Goal: Information Seeking & Learning: Check status

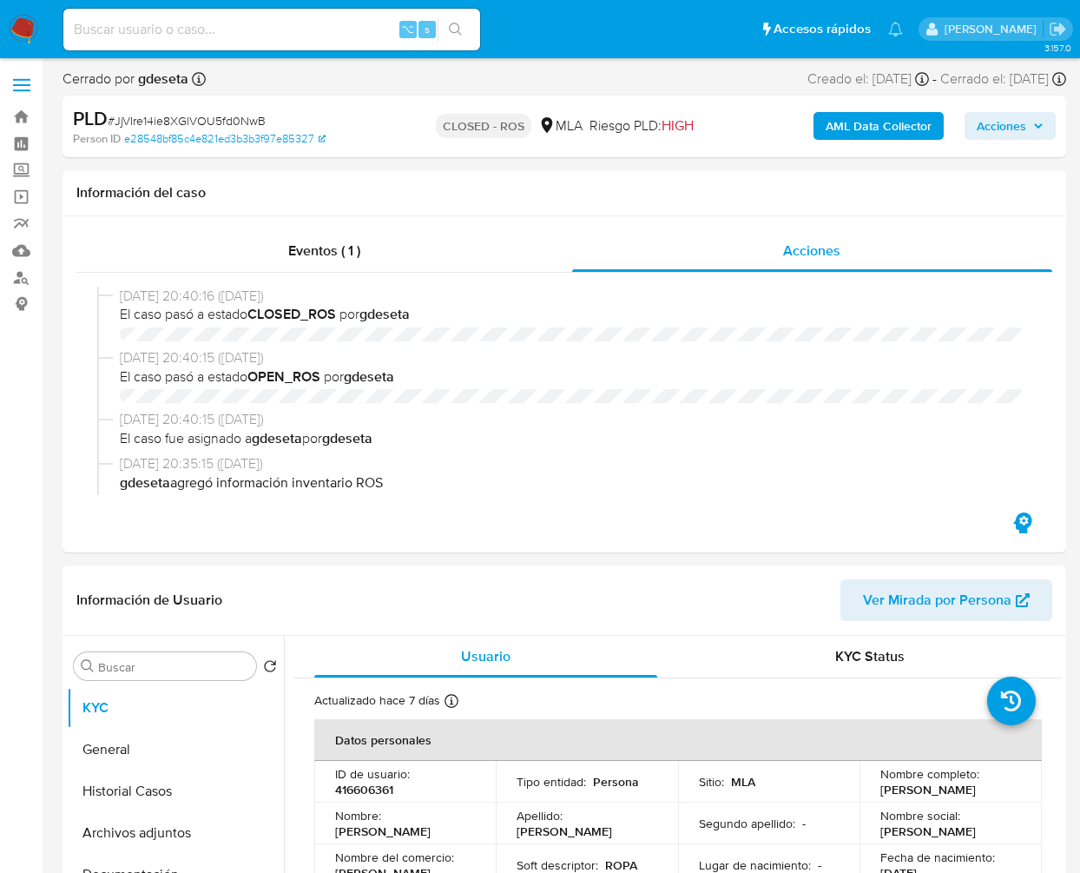
select select "10"
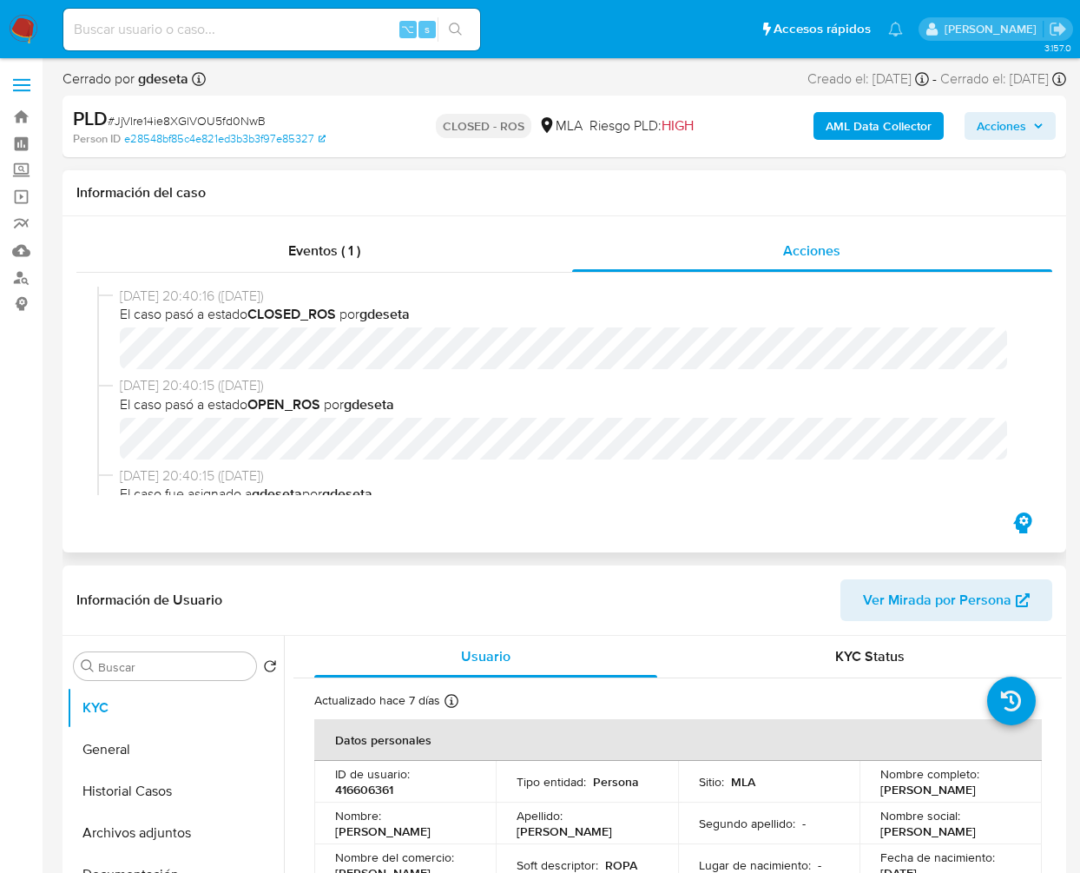
scroll to position [1612, 0]
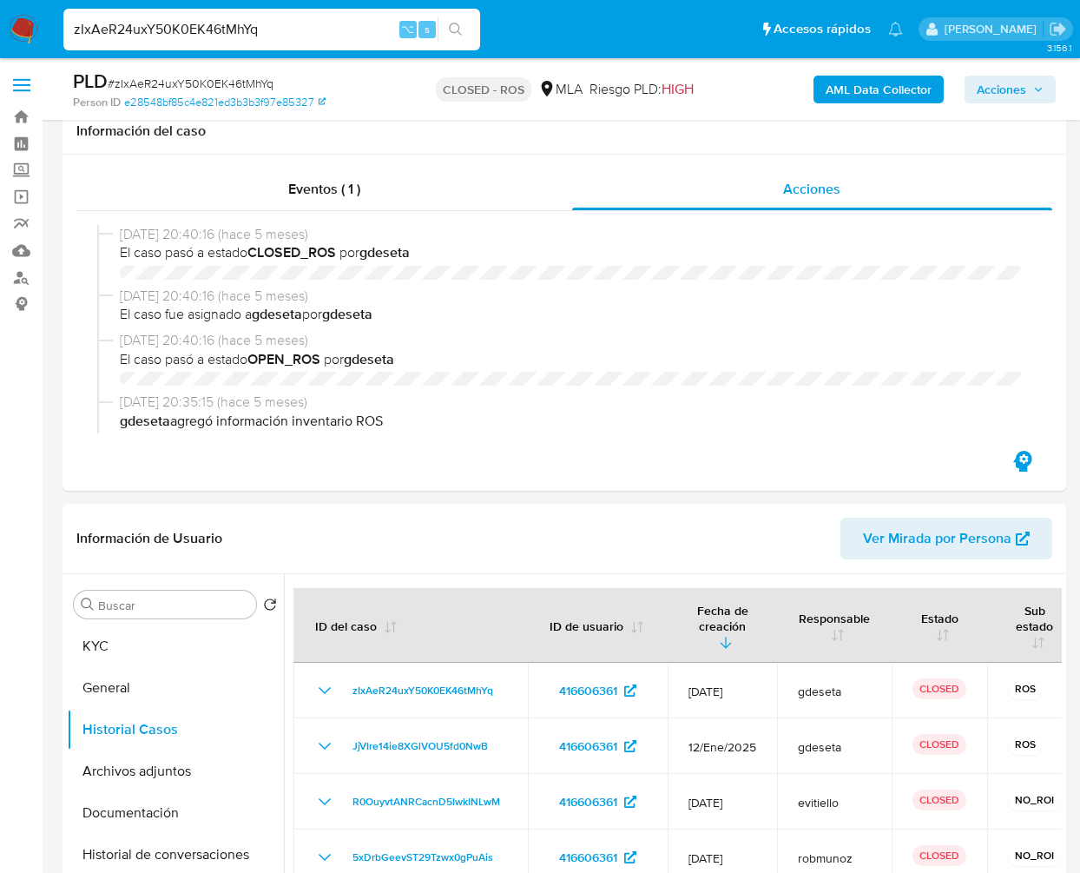
select select "10"
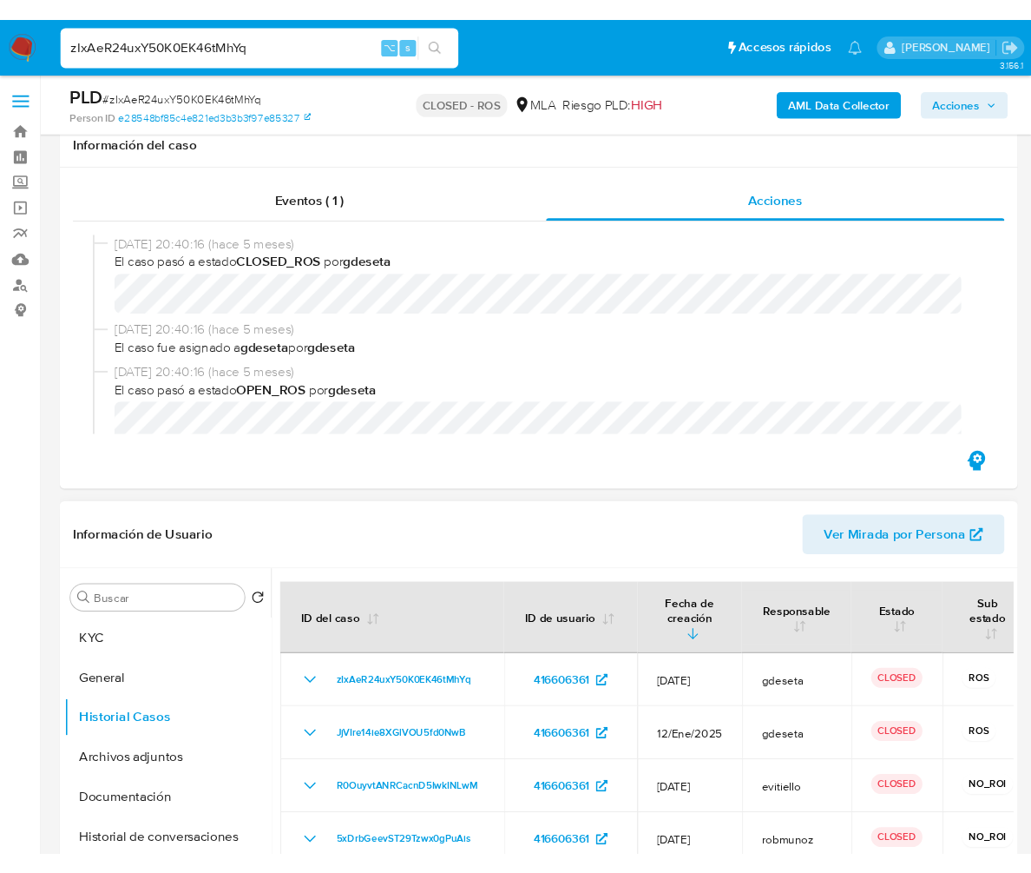
scroll to position [155, 0]
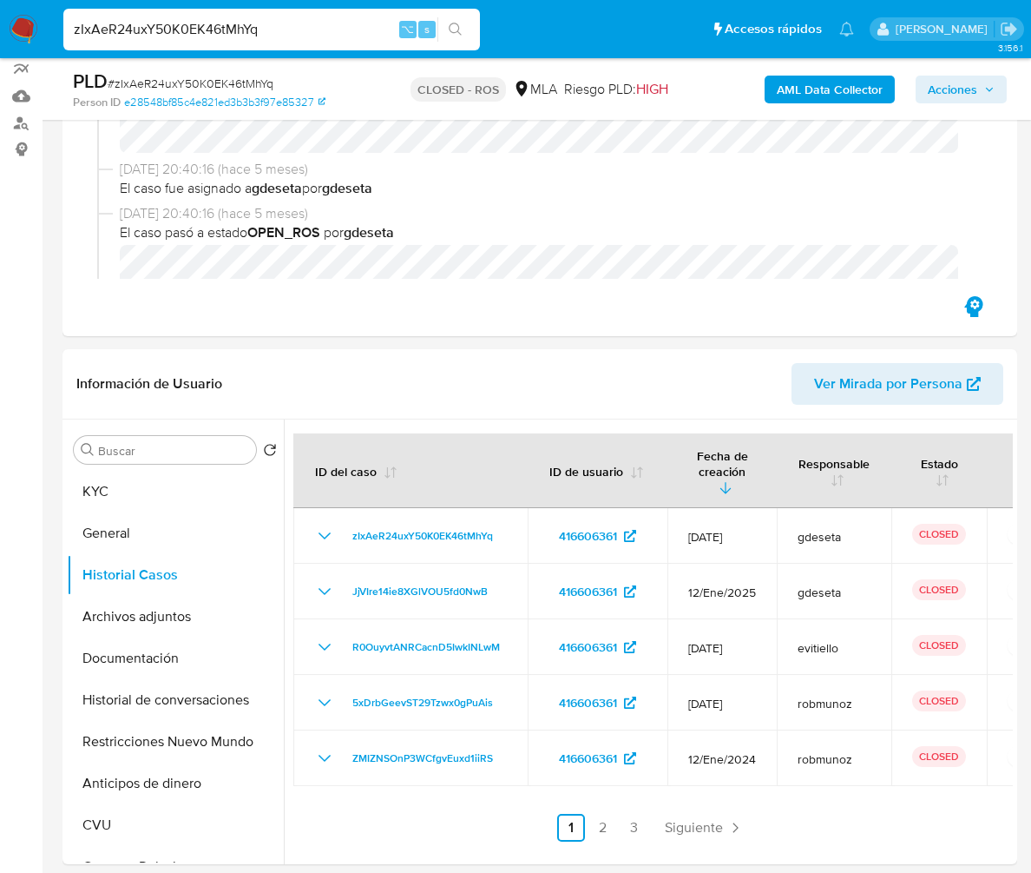
click at [299, 30] on input "zIxAeR24uxY50K0EK46tMhYq" at bounding box center [271, 29] width 417 height 23
click at [298, 26] on input "zIxAeR24uxY50K0EK46tMhYq" at bounding box center [271, 29] width 417 height 23
paste input "EttNGlJzSzFCB57qhivWPHZ"
type input "zEttNGlJzSzFCB57qhivWPHZ"
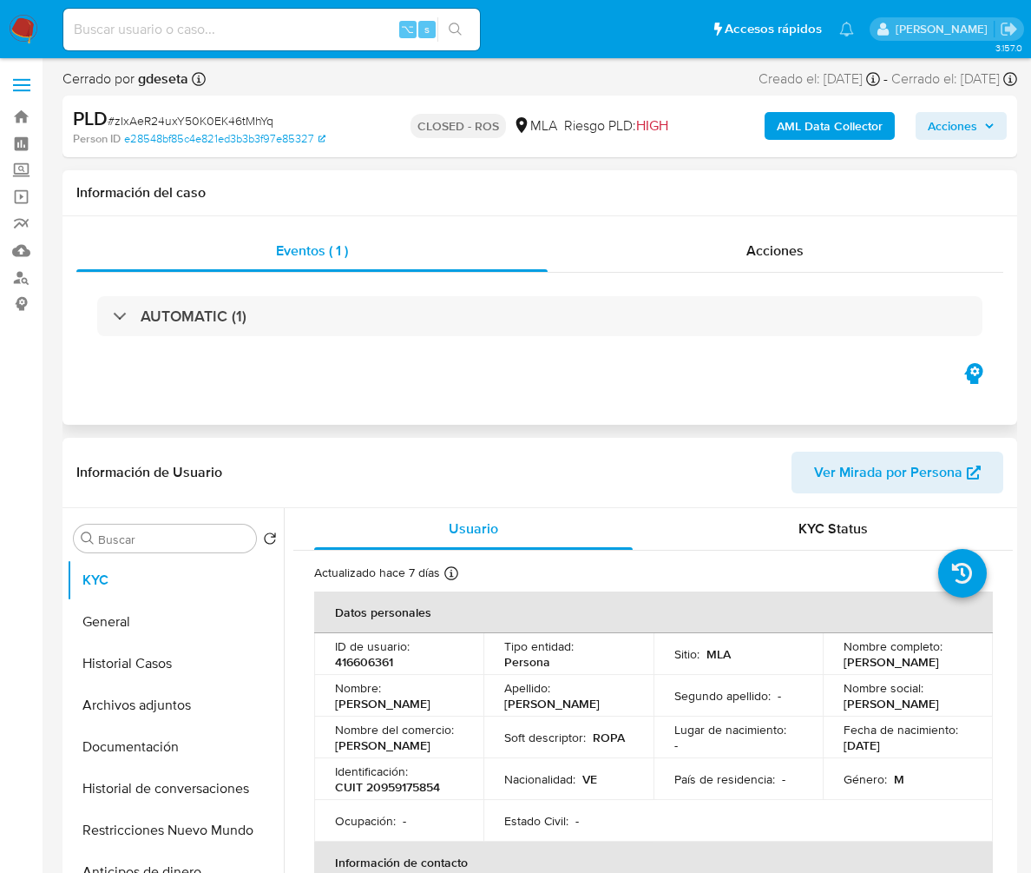
select select "10"
click at [147, 35] on input at bounding box center [271, 29] width 417 height 23
paste input "zEttNGlJzSzFCB57qhivWPHZ"
type input "zEttNGlJzSzFCB57qhivWPHZ"
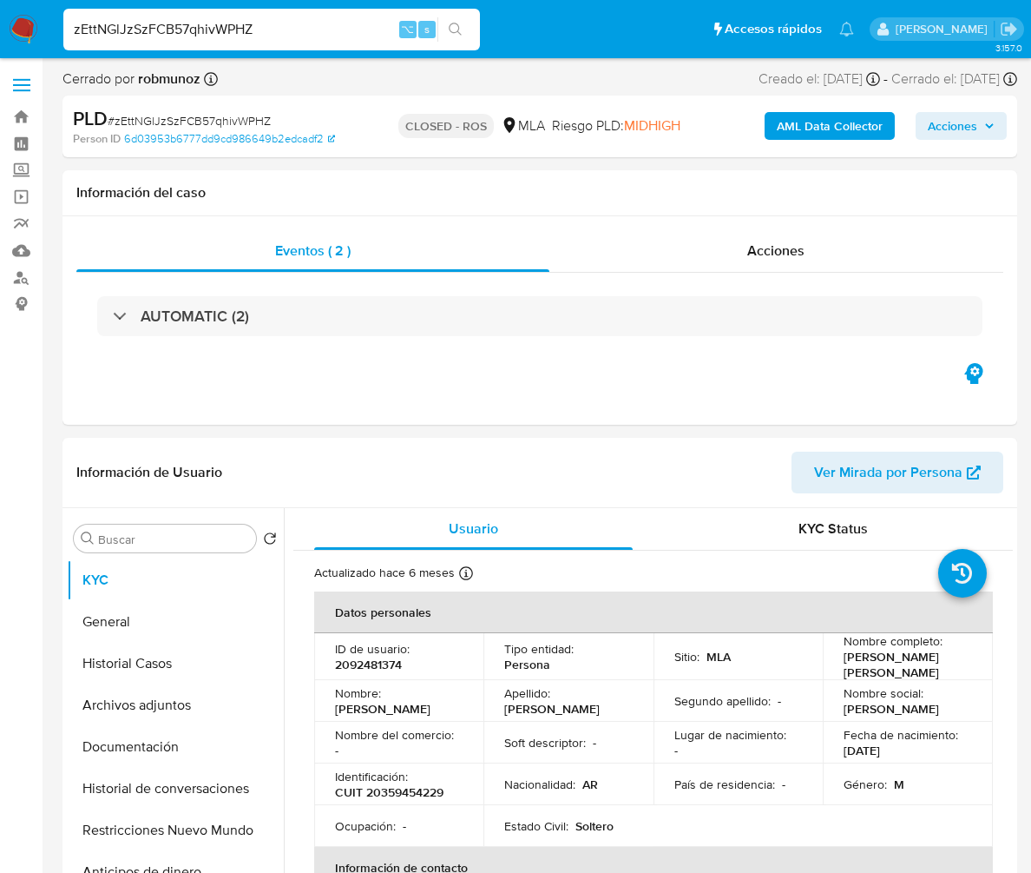
select select "10"
click at [266, 30] on input "zEttNGlJzSzFCB57qhivWPHZ" at bounding box center [271, 29] width 417 height 23
click at [783, 267] on div "Acciones" at bounding box center [777, 251] width 455 height 42
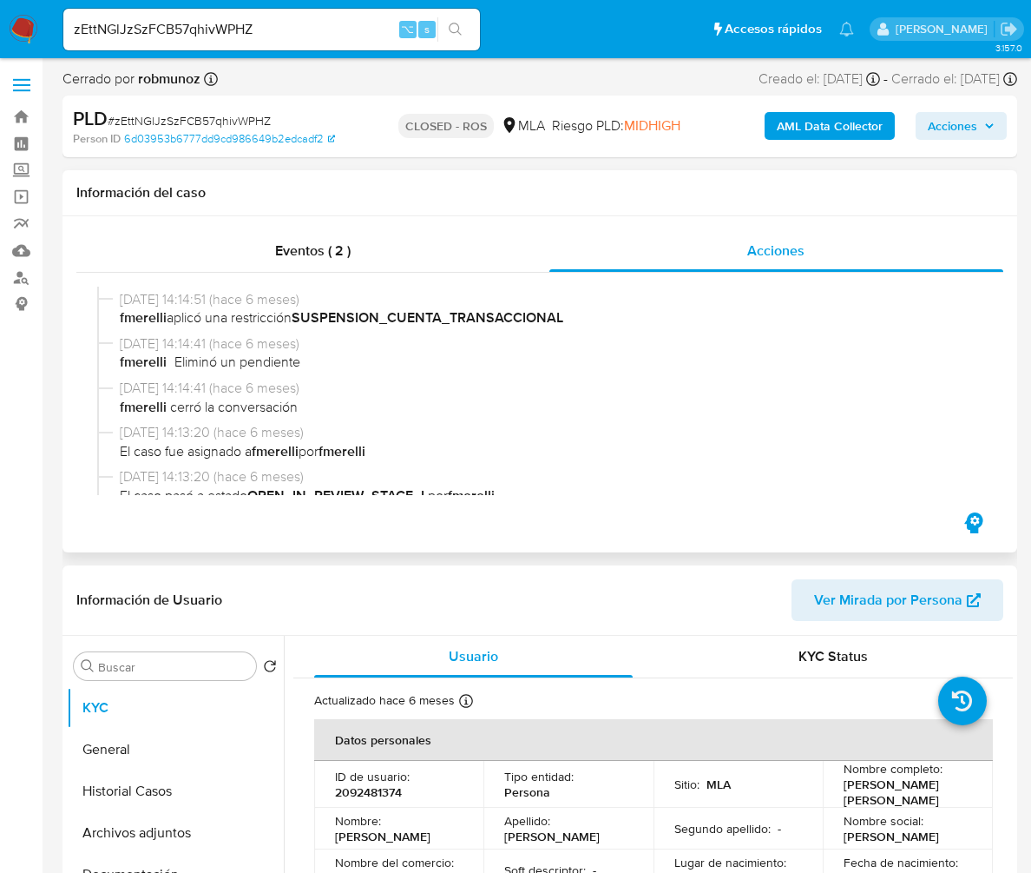
scroll to position [886, 0]
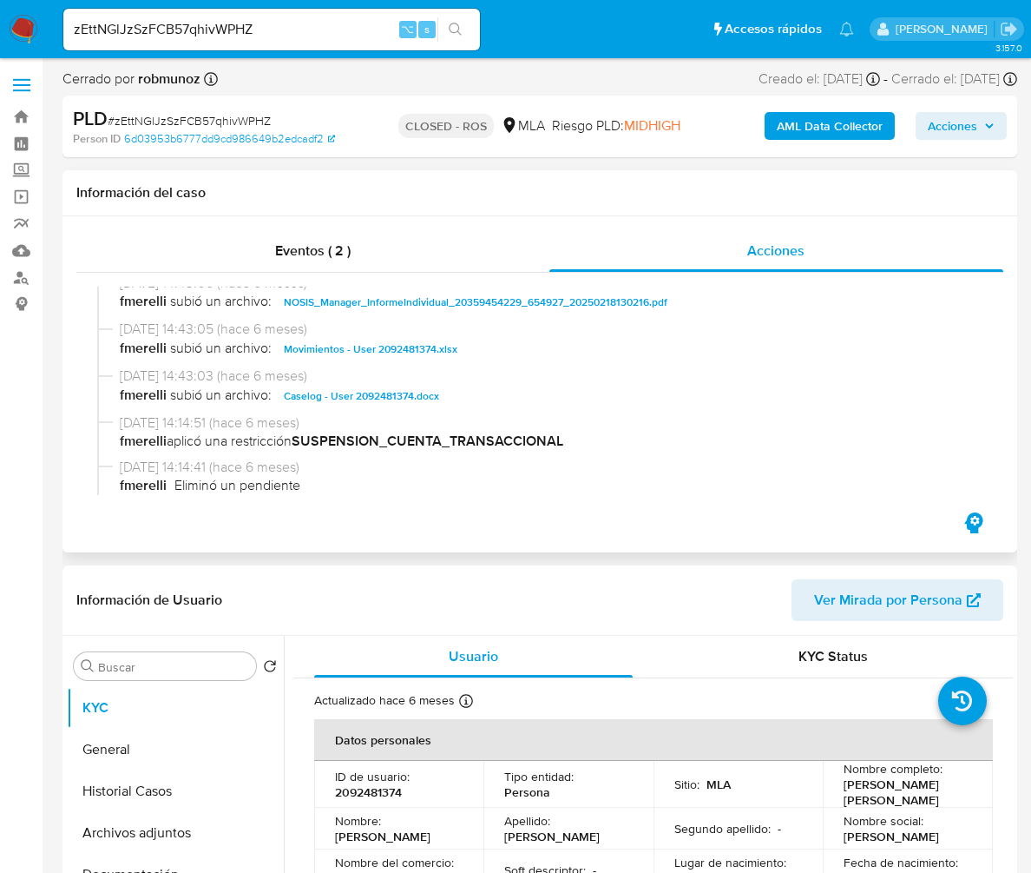
click at [382, 403] on span "Caselog - User 2092481374.docx" at bounding box center [361, 395] width 155 height 21
click at [334, 264] on div "Eventos ( 2 )" at bounding box center [312, 251] width 473 height 42
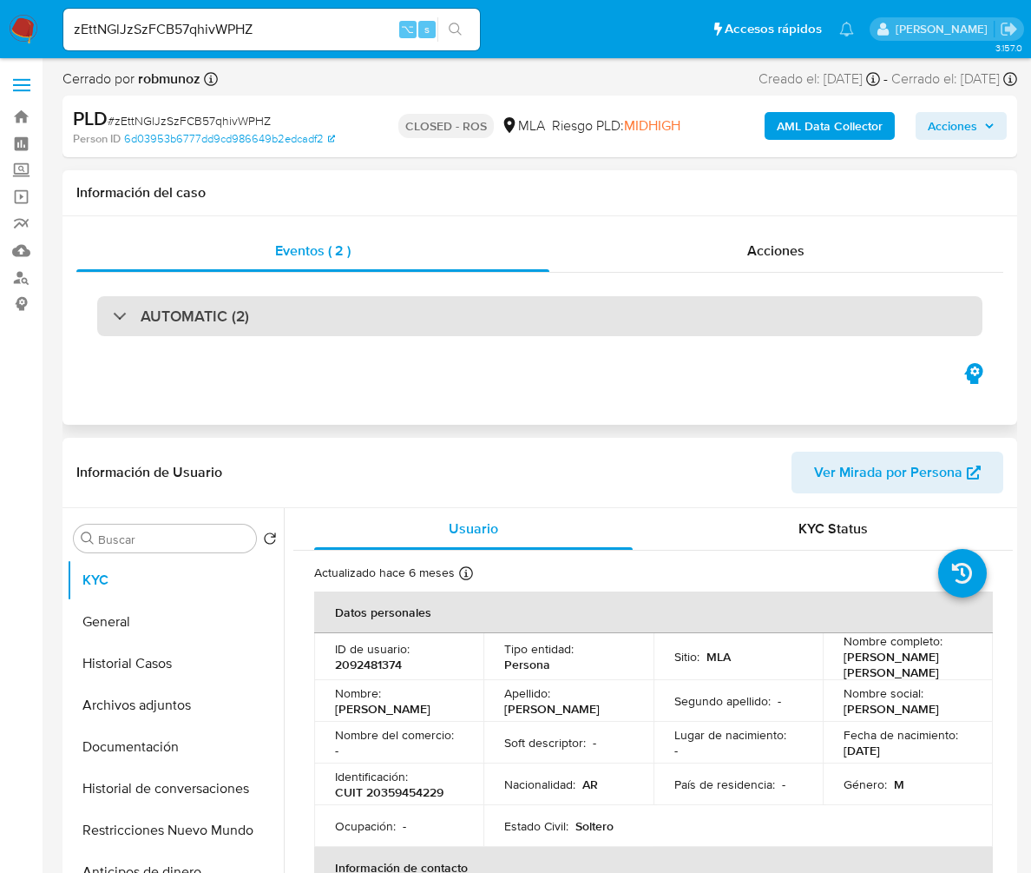
click at [241, 308] on h3 "AUTOMATIC (2)" at bounding box center [195, 315] width 109 height 19
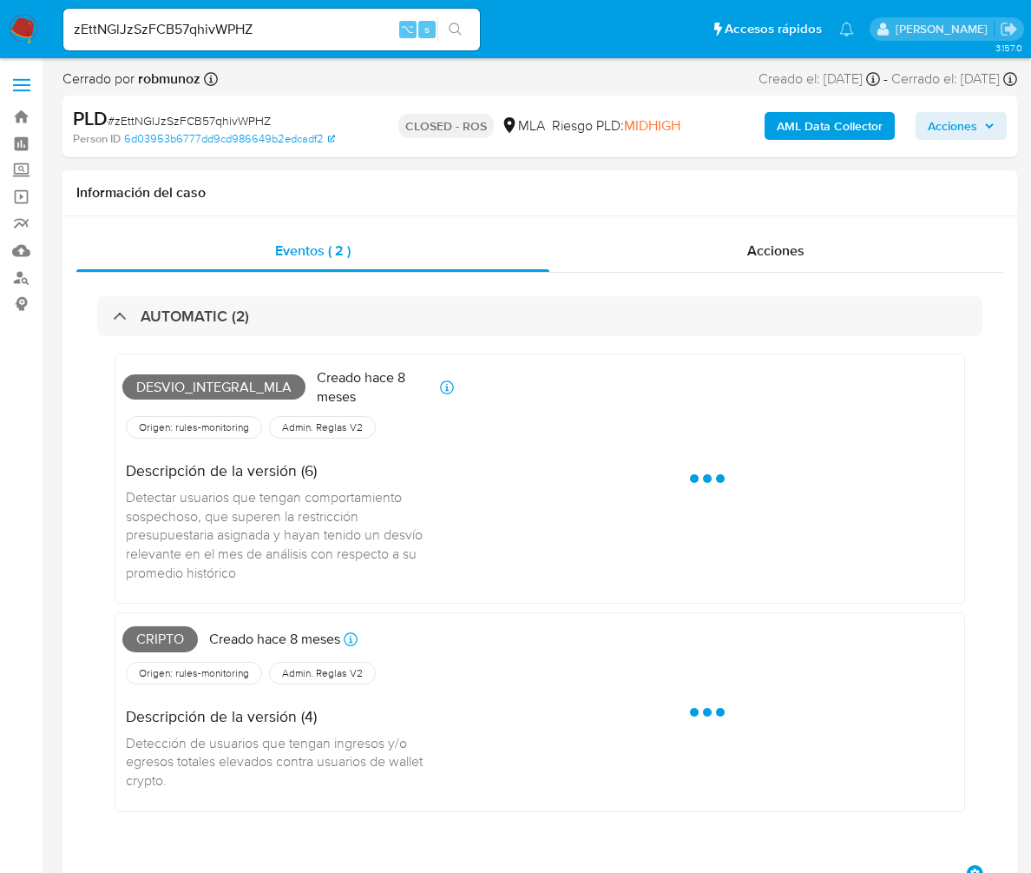
click at [218, 395] on span "Desvio_integral_mla" at bounding box center [213, 387] width 183 height 26
copy span "Desvio_integral_mla"
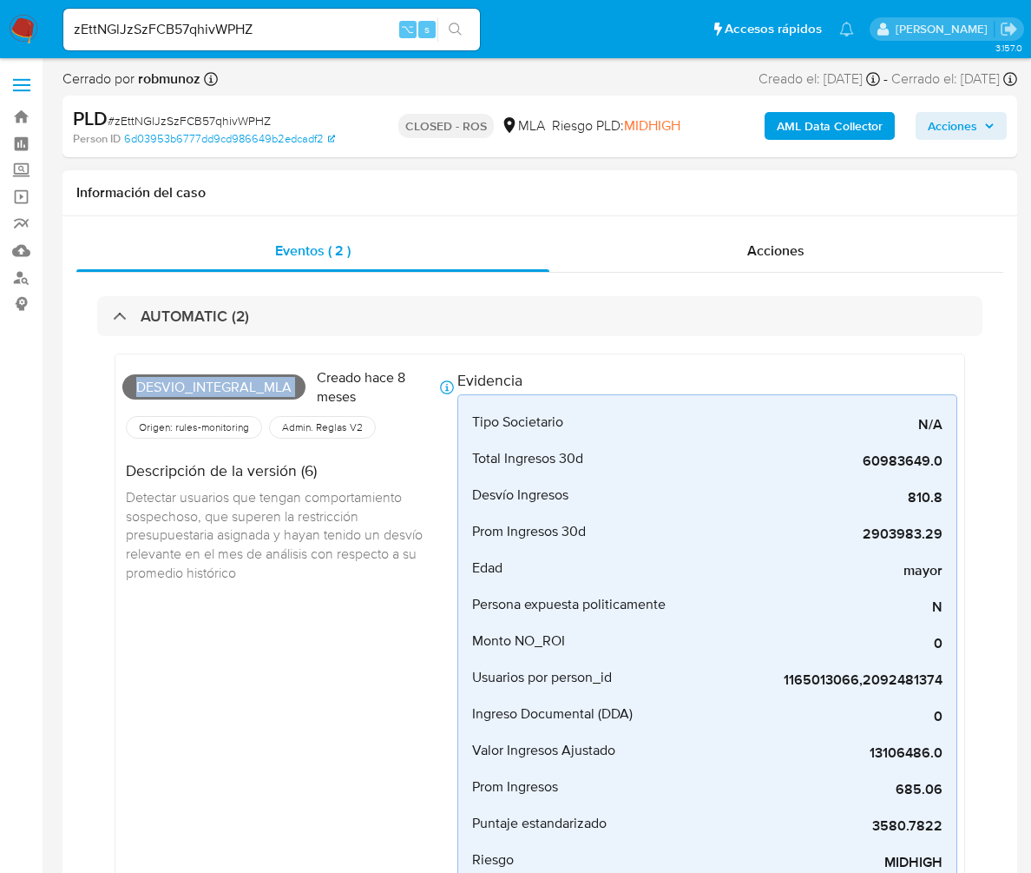
click at [236, 385] on span "Desvio_integral_mla" at bounding box center [213, 387] width 183 height 26
copy span "Desvio_integral_mla"
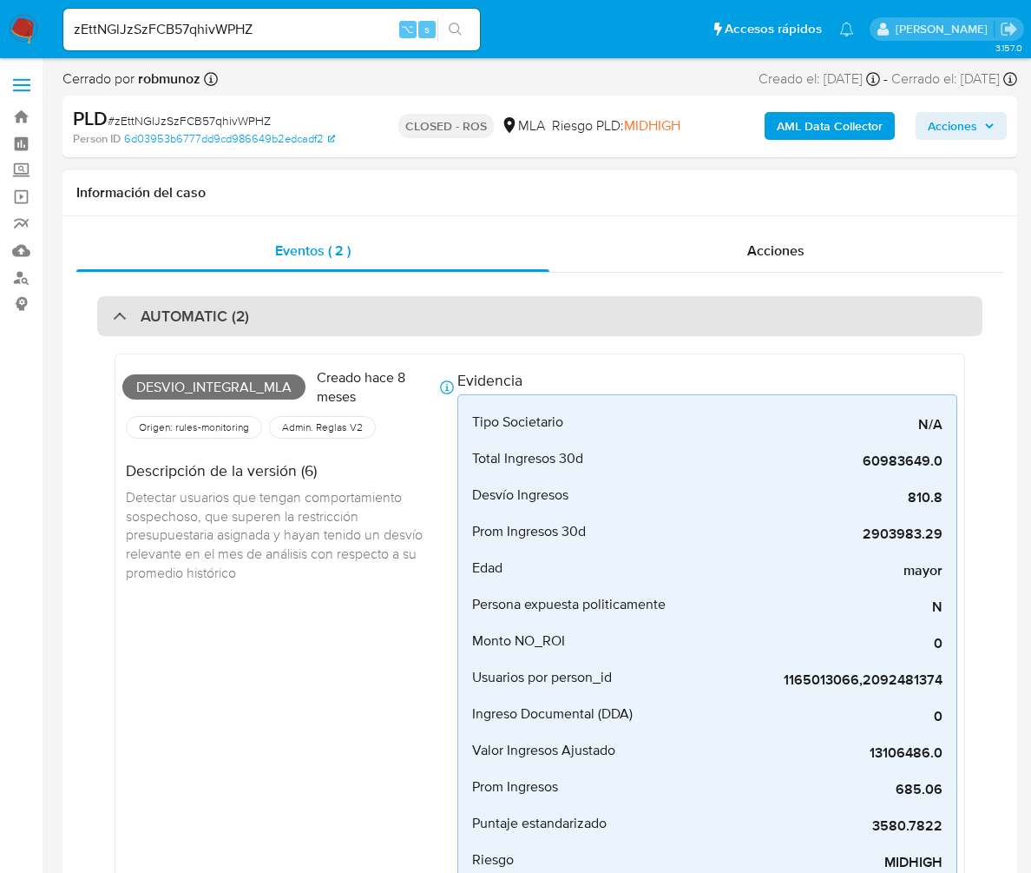
click at [196, 318] on h3 "AUTOMATIC (2)" at bounding box center [195, 315] width 109 height 19
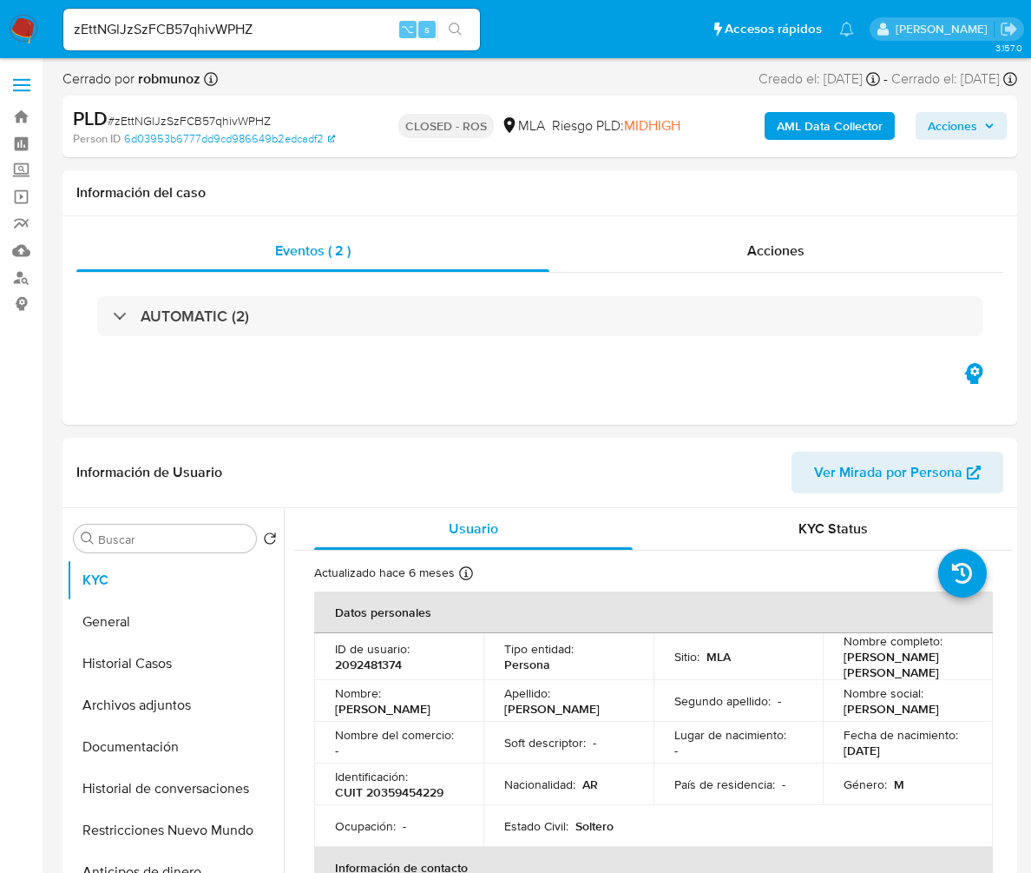
click at [339, 34] on input "zEttNGlJzSzFCB57qhivWPHZ" at bounding box center [271, 29] width 417 height 23
click at [708, 246] on div "Acciones" at bounding box center [777, 251] width 455 height 42
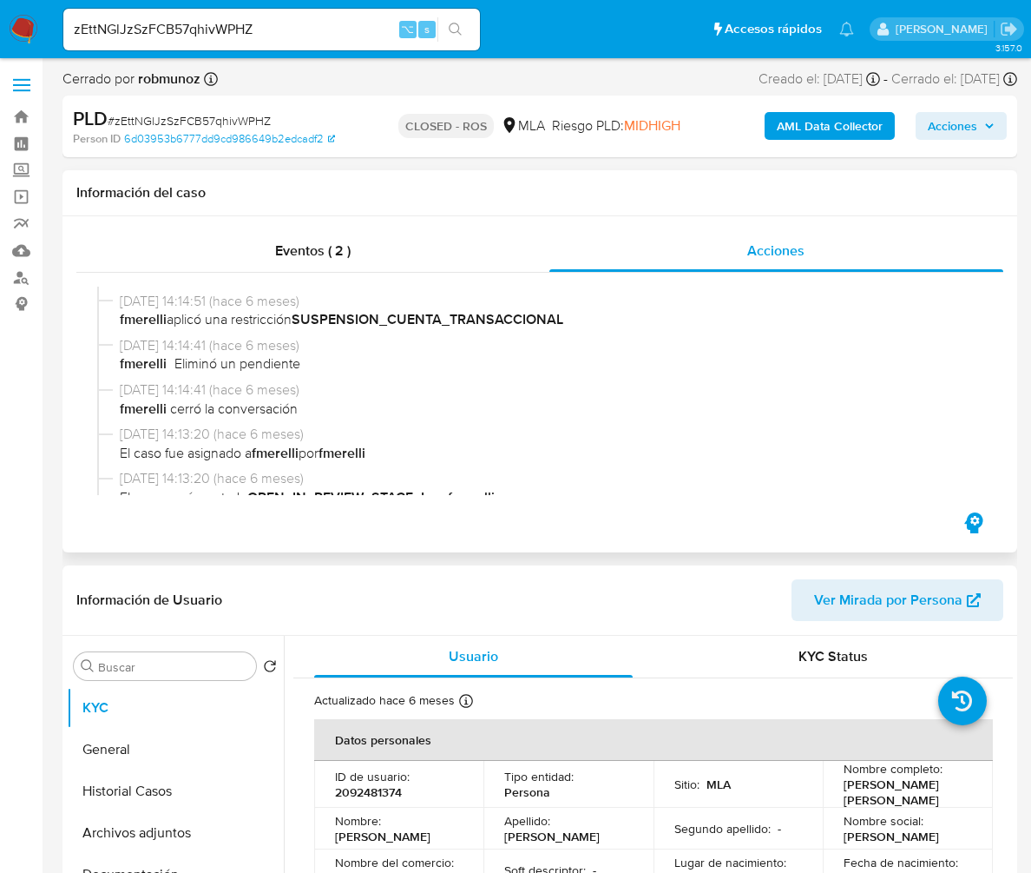
scroll to position [950, 0]
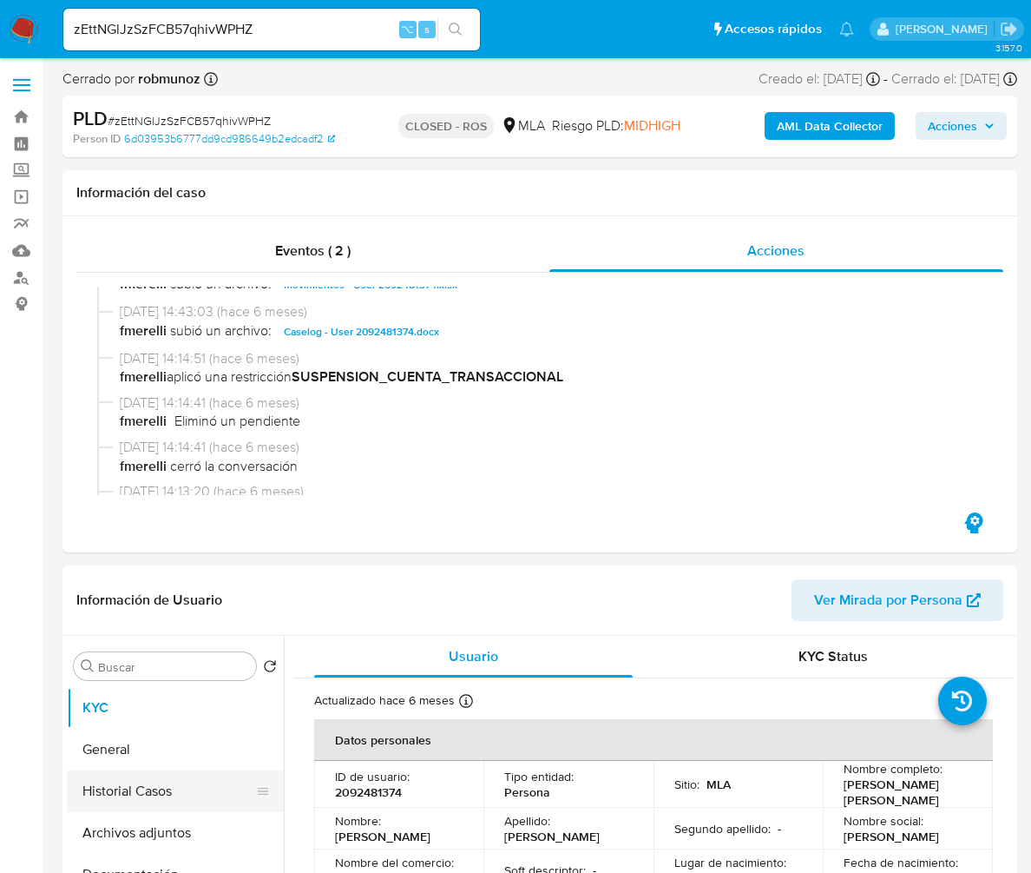
click at [107, 787] on button "Historial Casos" at bounding box center [168, 791] width 203 height 42
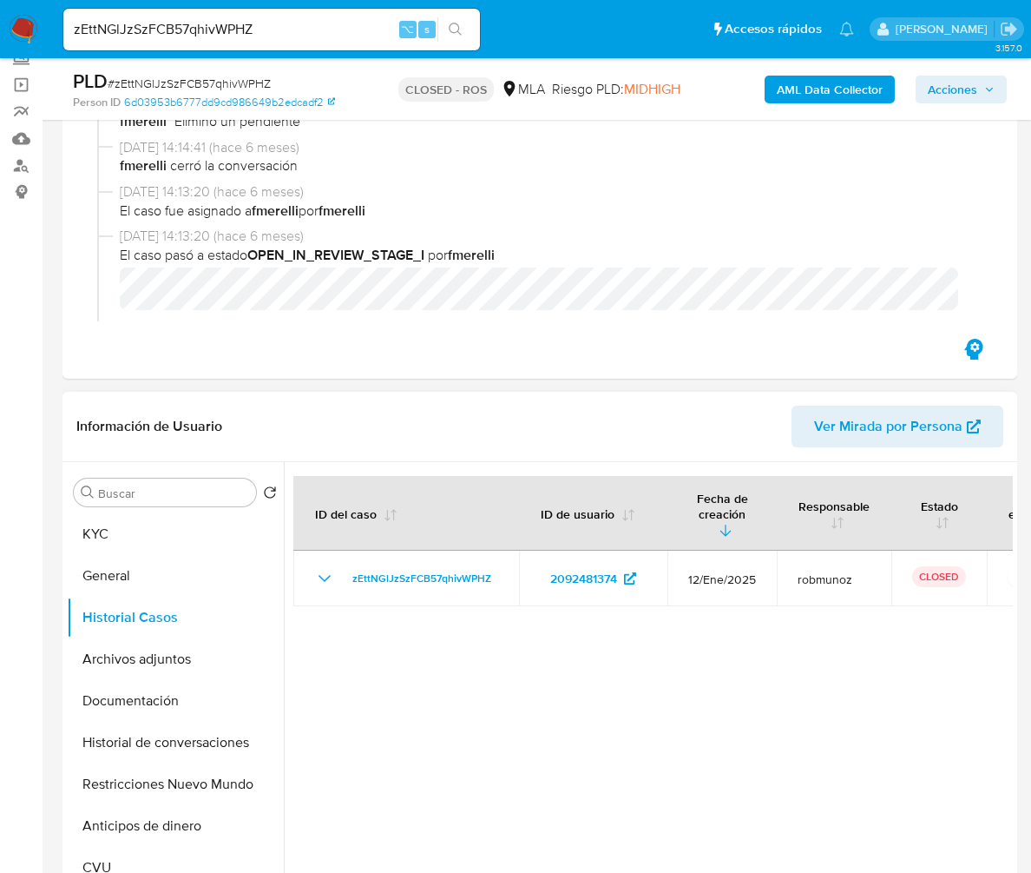
scroll to position [115, 0]
